Goal: Check status

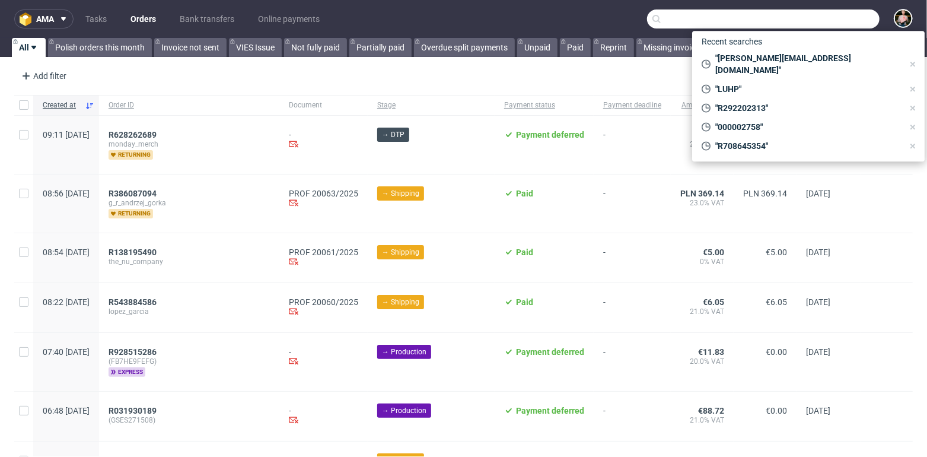
click at [816, 17] on input "text" at bounding box center [763, 18] width 233 height 19
paste input "000002771"
type input "000002771"
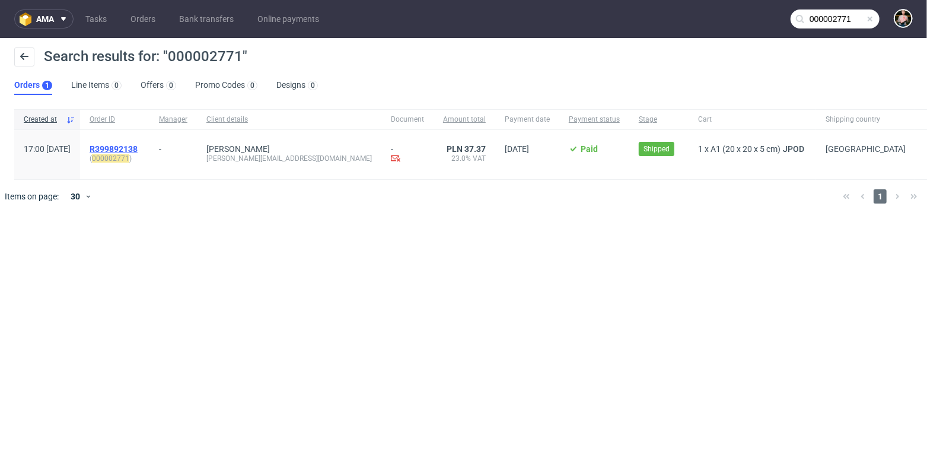
click at [132, 145] on span "R399892138" at bounding box center [114, 148] width 48 height 9
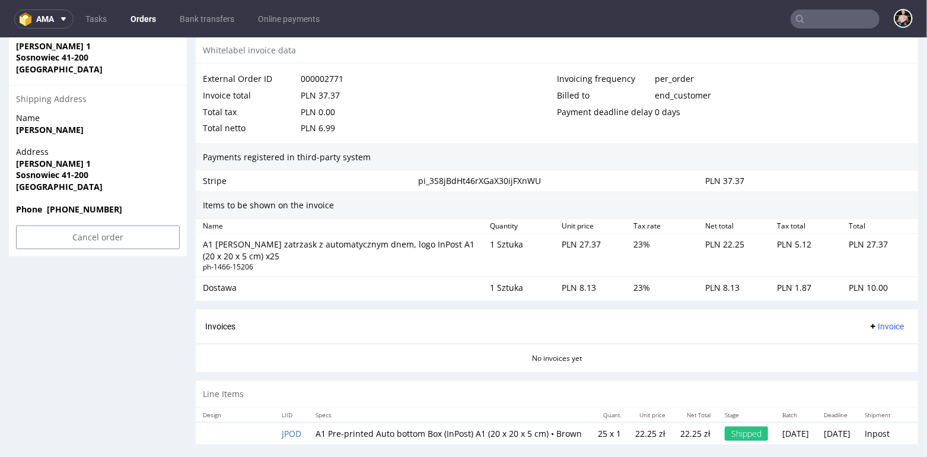
scroll to position [703, 0]
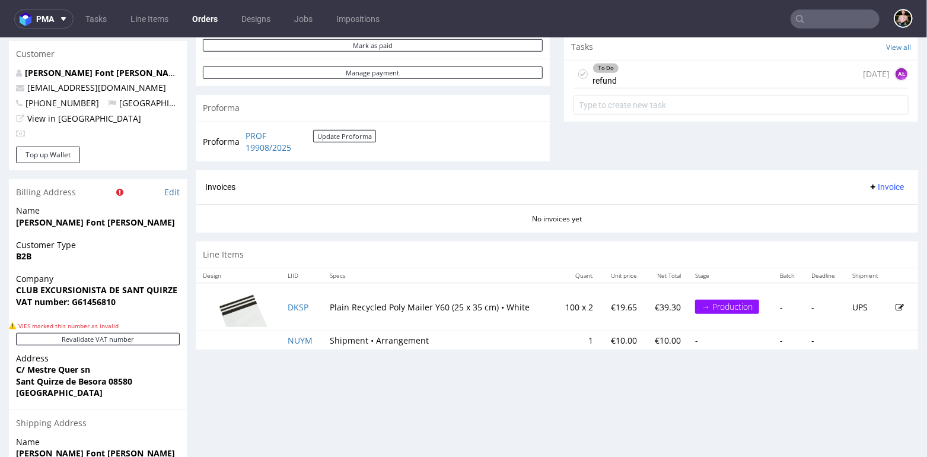
scroll to position [635, 0]
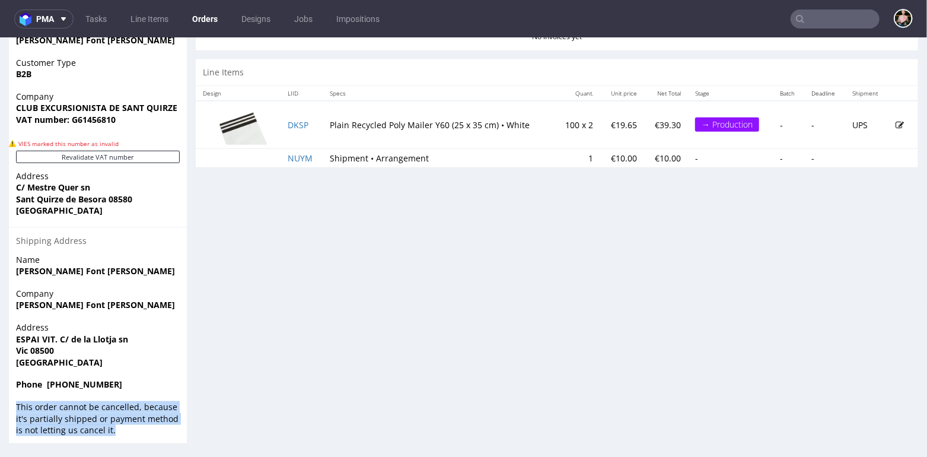
drag, startPoint x: 104, startPoint y: 434, endPoint x: 14, endPoint y: 402, distance: 96.0
click at [14, 402] on div "This order cannot be cancelled, because it's partially shipped or payment metho…" at bounding box center [98, 421] width 178 height 42
copy div "This order cannot be cancelled, because it's partially shipped or payment metho…"
